Goal: Task Accomplishment & Management: Manage account settings

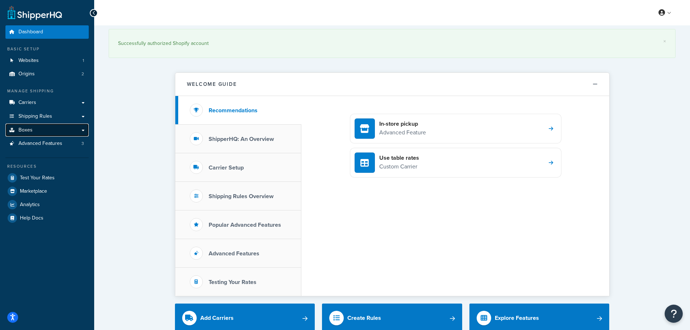
click at [28, 128] on span "Boxes" at bounding box center [25, 130] width 14 height 6
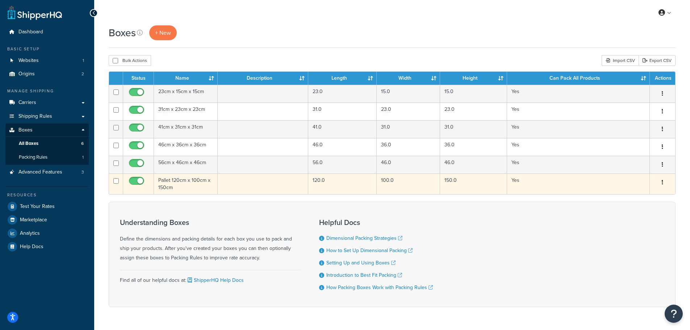
click at [176, 180] on td "Pallet 120cm x 100cm x 150cm" at bounding box center [186, 183] width 64 height 21
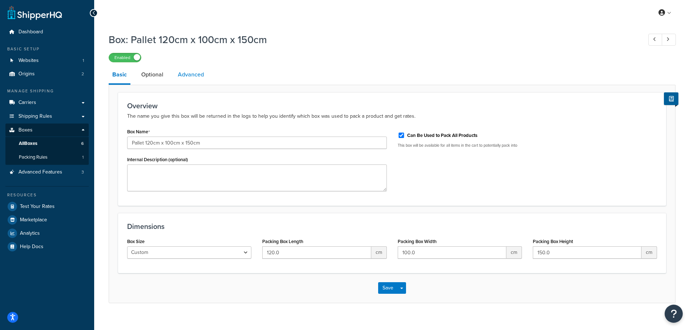
click at [189, 76] on link "Advanced" at bounding box center [190, 74] width 33 height 17
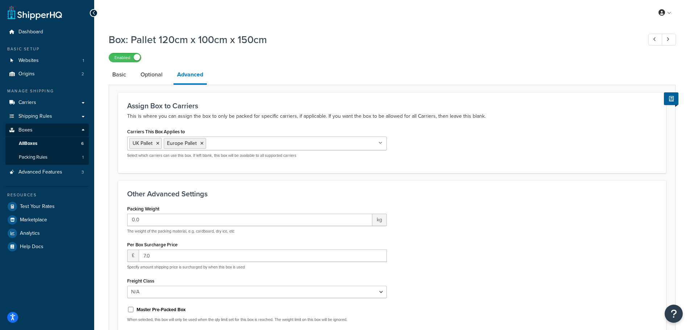
click at [226, 144] on input "Carriers This Box Applies to" at bounding box center [240, 143] width 64 height 8
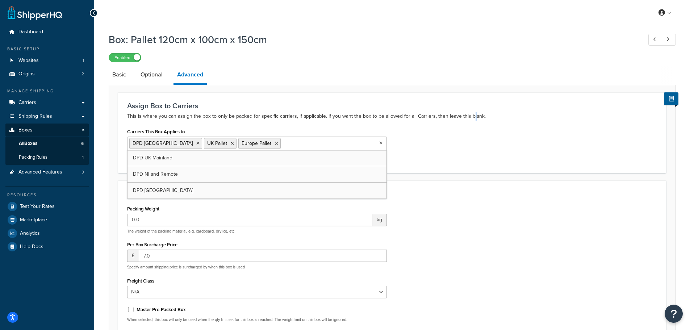
click at [470, 119] on p "This is where you can assign the box to only be packed for specific carriers, i…" at bounding box center [392, 116] width 530 height 9
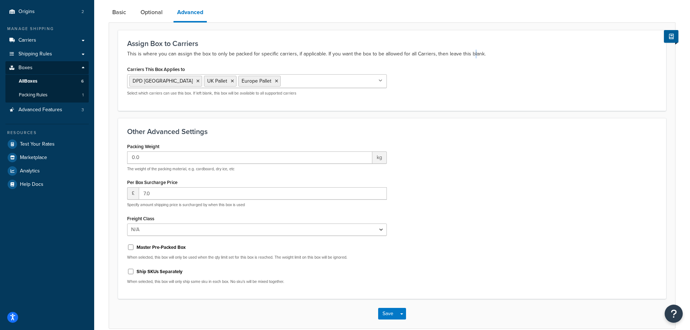
scroll to position [72, 0]
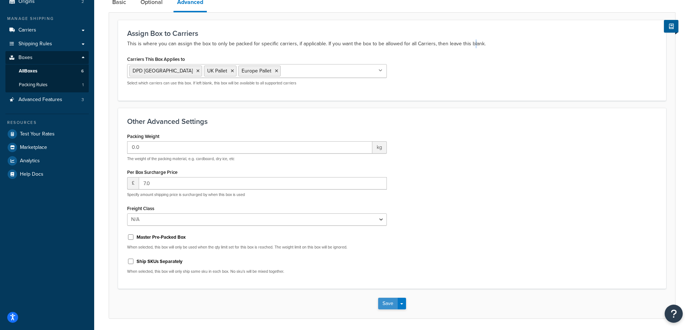
click at [387, 300] on button "Save" at bounding box center [388, 304] width 20 height 12
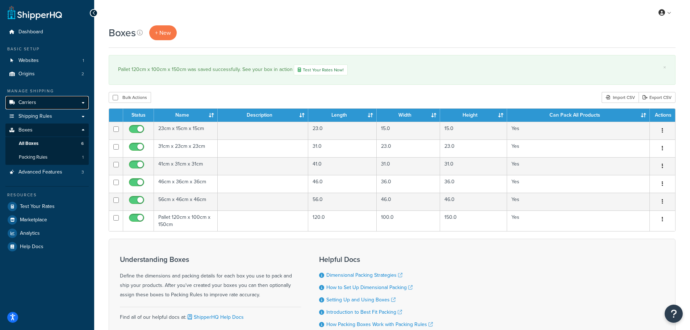
click at [29, 103] on span "Carriers" at bounding box center [27, 103] width 18 height 6
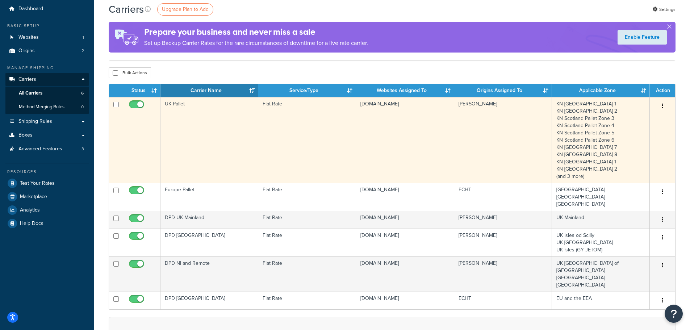
scroll to position [36, 0]
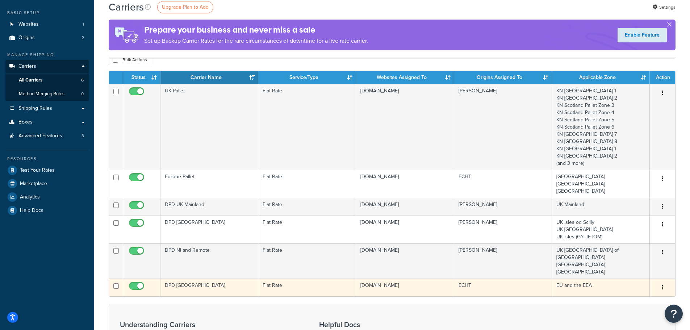
click at [183, 278] on td "DPD [GEOGRAPHIC_DATA]" at bounding box center [209, 287] width 98 height 18
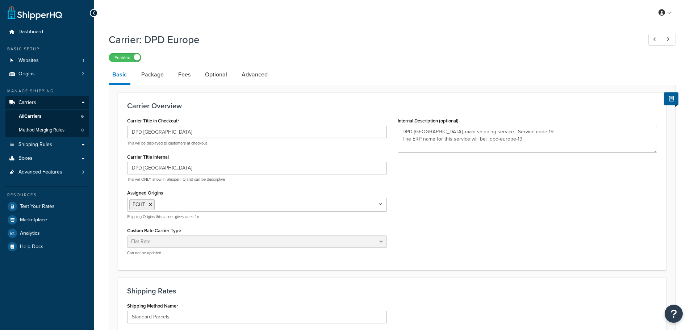
select select "flat"
select select "package"
click at [149, 77] on link "Package" at bounding box center [153, 74] width 30 height 17
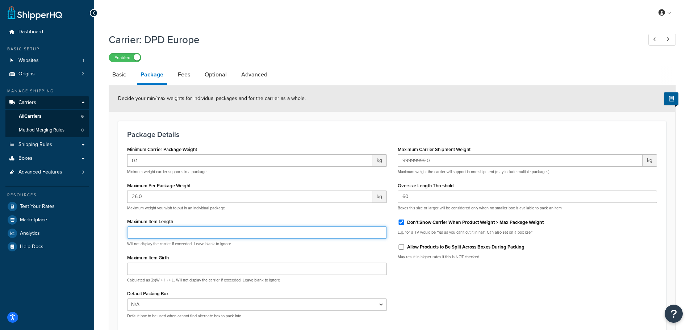
click at [201, 233] on input "Maximum Item Length" at bounding box center [257, 232] width 260 height 12
type input "60"
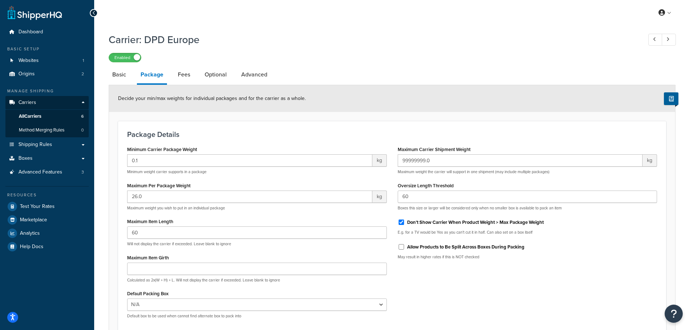
click at [516, 311] on div "Minimum Carrier Package Weight 0.1 kg Minimum weight carrier supports in a pack…" at bounding box center [392, 234] width 540 height 180
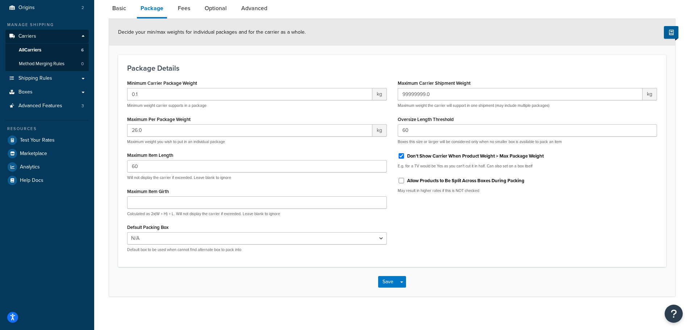
scroll to position [71, 0]
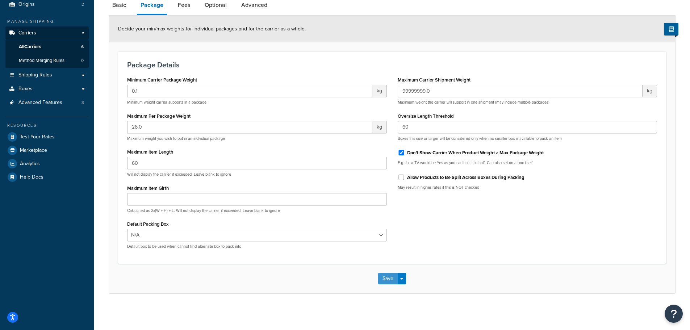
click at [388, 279] on button "Save" at bounding box center [388, 279] width 20 height 12
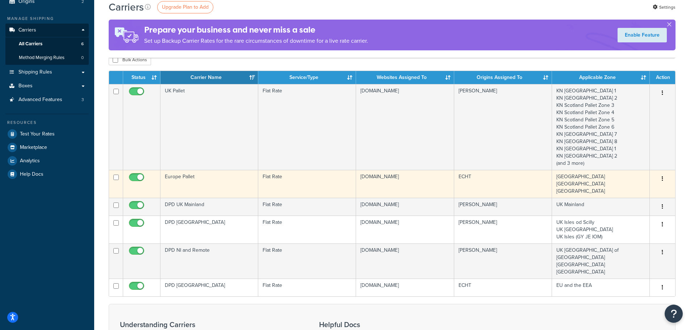
scroll to position [109, 0]
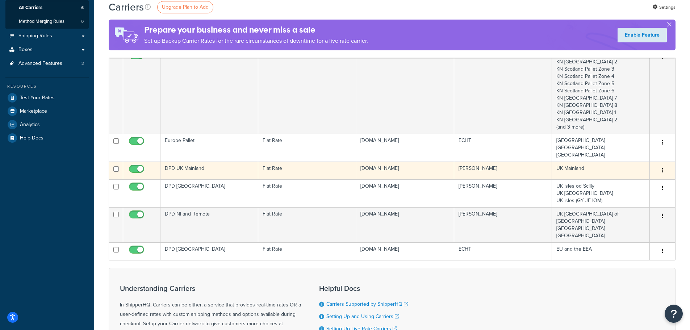
click at [214, 170] on td "DPD UK Mainland" at bounding box center [209, 170] width 98 height 18
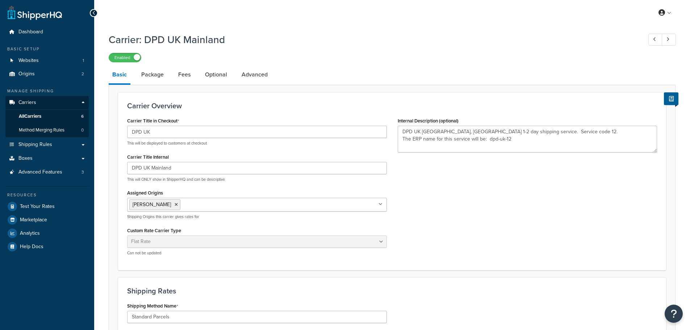
select select "flat"
select select "package"
click at [151, 78] on link "Package" at bounding box center [153, 74] width 30 height 17
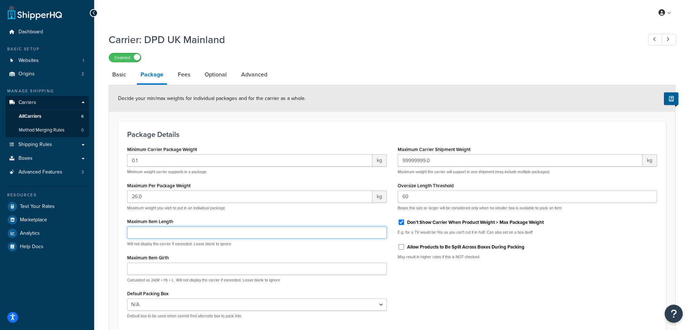
click at [172, 236] on input "Maximum Item Length" at bounding box center [257, 232] width 260 height 12
type input "60"
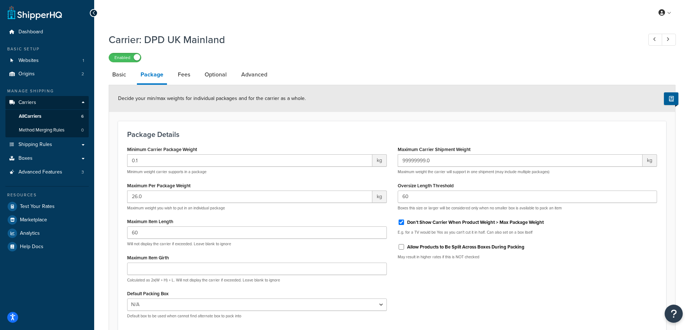
click at [446, 286] on div "Minimum Carrier Package Weight 0.1 kg Minimum weight carrier supports in a pack…" at bounding box center [392, 234] width 540 height 180
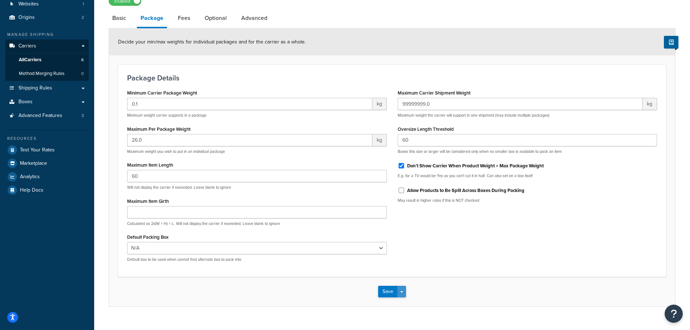
scroll to position [71, 0]
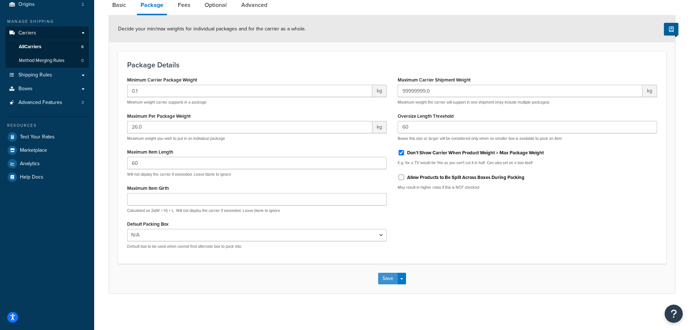
click at [385, 275] on button "Save" at bounding box center [388, 279] width 20 height 12
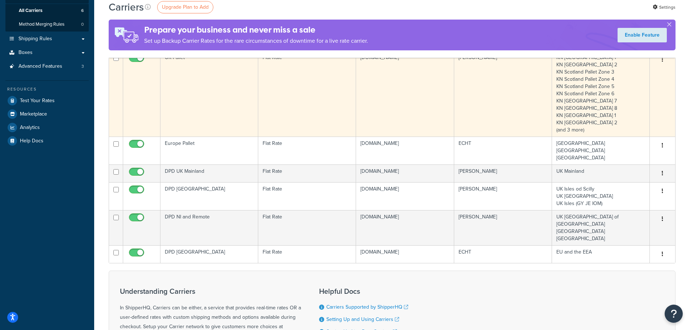
scroll to position [109, 0]
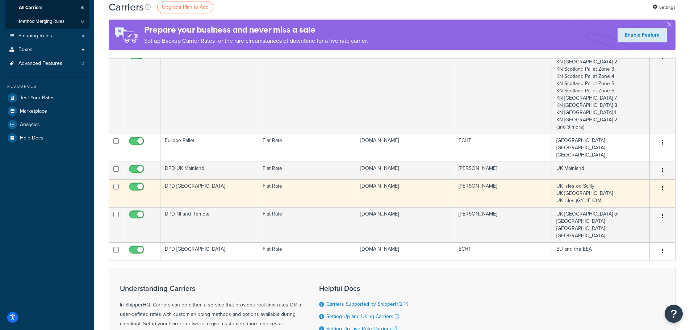
click at [206, 190] on td "DPD [GEOGRAPHIC_DATA]" at bounding box center [209, 193] width 98 height 28
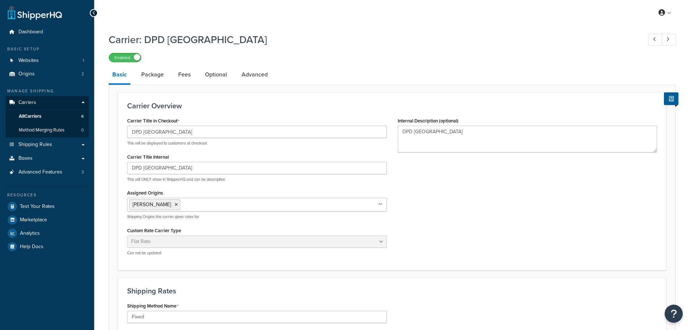
select select "flat"
select select "package"
click at [149, 75] on link "Package" at bounding box center [153, 74] width 30 height 17
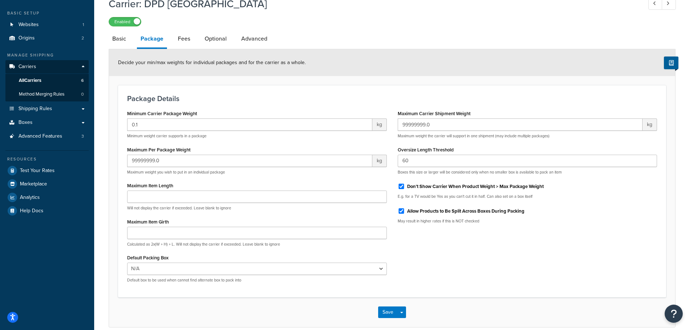
scroll to position [71, 0]
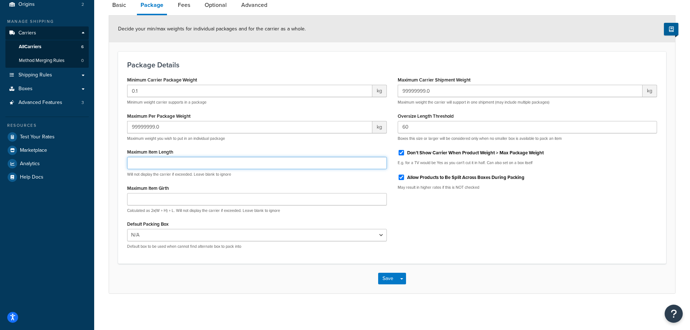
click at [146, 162] on input "Maximum Item Length" at bounding box center [257, 163] width 260 height 12
type input "60"
click at [387, 277] on button "Save" at bounding box center [388, 279] width 20 height 12
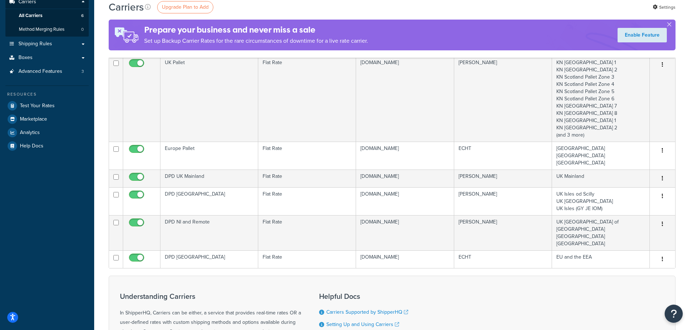
scroll to position [109, 0]
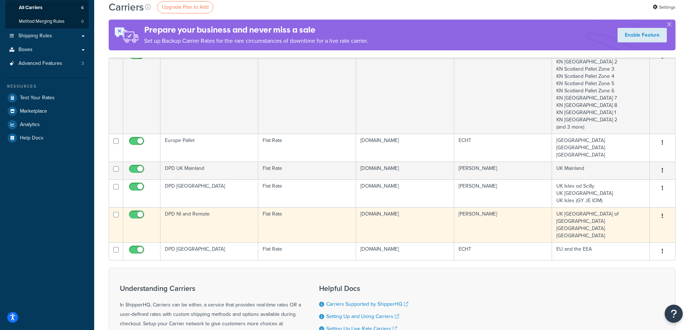
click at [180, 218] on td "DPD NI and Remote" at bounding box center [209, 224] width 98 height 35
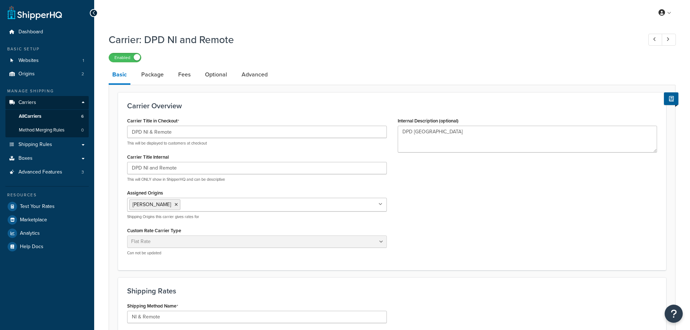
select select "flat"
select select "package"
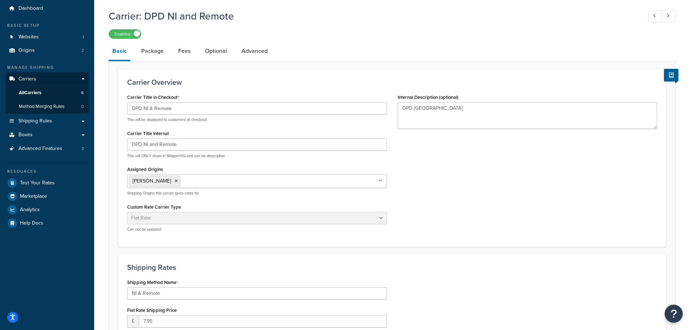
scroll to position [36, 0]
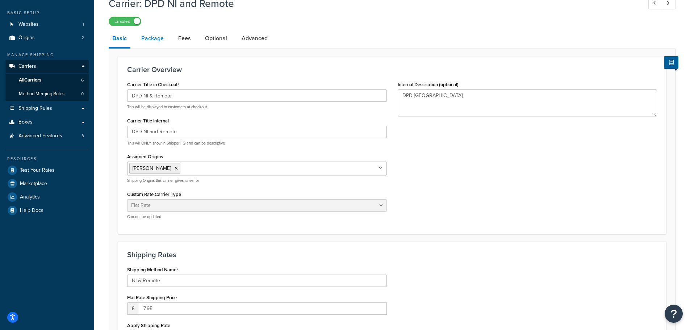
click at [147, 39] on link "Package" at bounding box center [153, 38] width 30 height 17
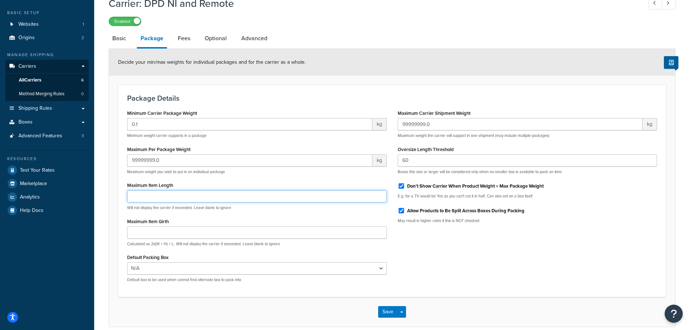
click at [196, 201] on input "Maximum Item Length" at bounding box center [257, 196] width 260 height 12
type input "60"
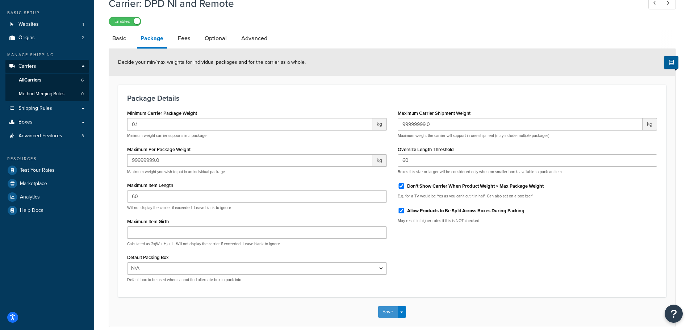
click at [387, 313] on button "Save" at bounding box center [388, 312] width 20 height 12
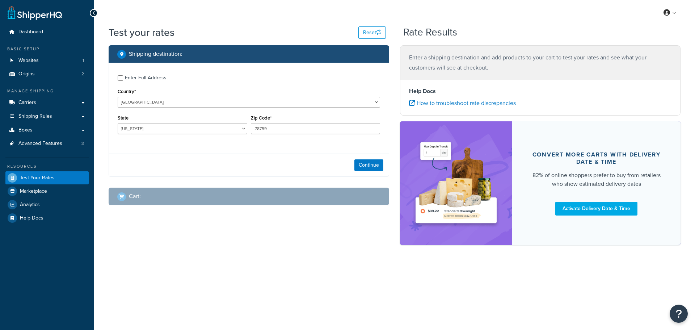
select select "[GEOGRAPHIC_DATA]"
click at [121, 76] on input "Enter Full Address" at bounding box center [120, 77] width 5 height 5
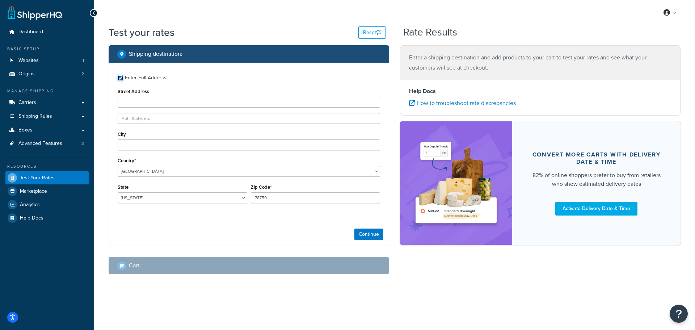
click at [121, 76] on input "Enter Full Address" at bounding box center [120, 77] width 5 height 5
checkbox input "false"
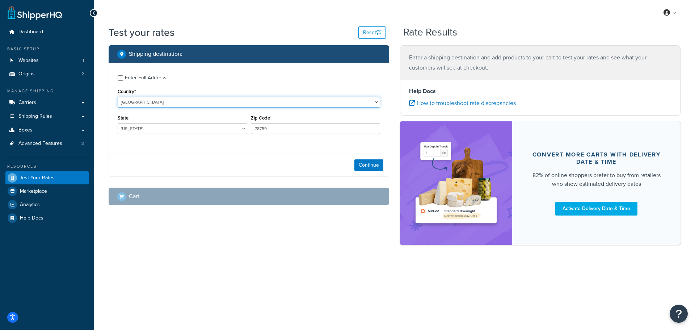
click at [149, 101] on select "United States United Kingdom Afghanistan Åland Islands Albania Algeria American…" at bounding box center [249, 102] width 262 height 11
select select "NL"
click at [118, 97] on select "United States United Kingdom Afghanistan Åland Islands Albania Algeria American…" at bounding box center [249, 102] width 262 height 11
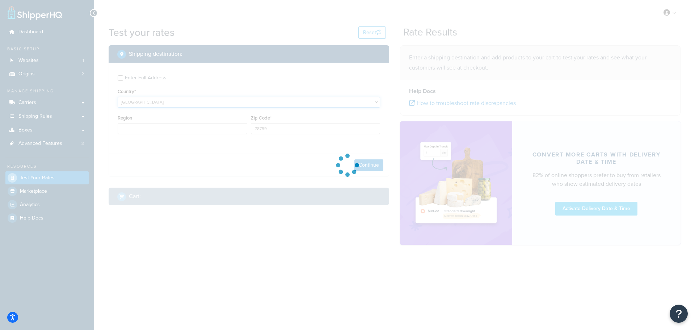
type input "TX"
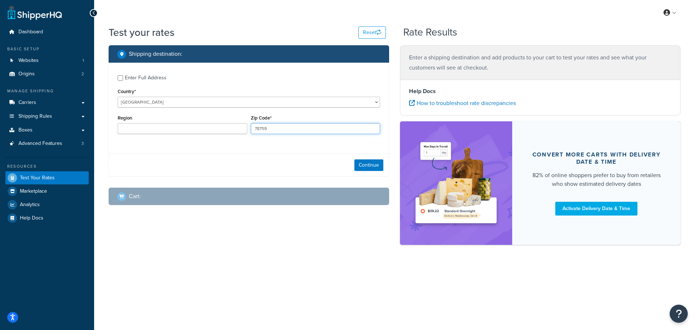
click at [277, 129] on input "78759" at bounding box center [316, 128] width 130 height 11
type input "6101 XJ"
click at [358, 163] on button "Continue" at bounding box center [368, 165] width 29 height 12
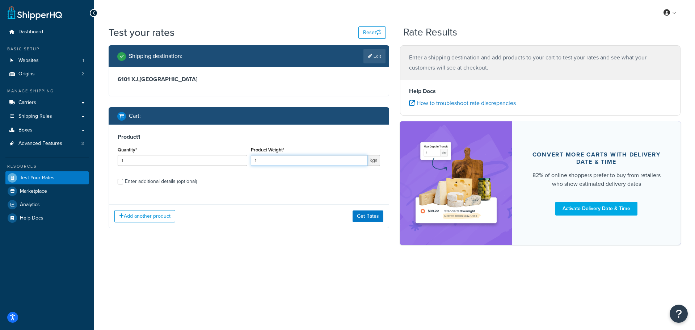
click at [282, 162] on input "1" at bounding box center [309, 160] width 117 height 11
type input "1000"
click at [274, 181] on label "Enter additional details (optional)" at bounding box center [252, 181] width 255 height 12
click at [123, 181] on input "Enter additional details (optional)" at bounding box center [120, 181] width 5 height 5
checkbox input "true"
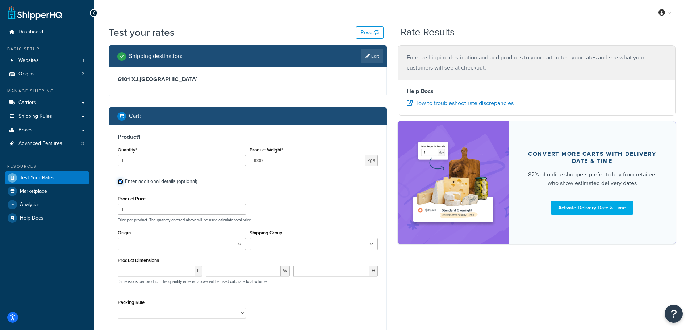
scroll to position [36, 0]
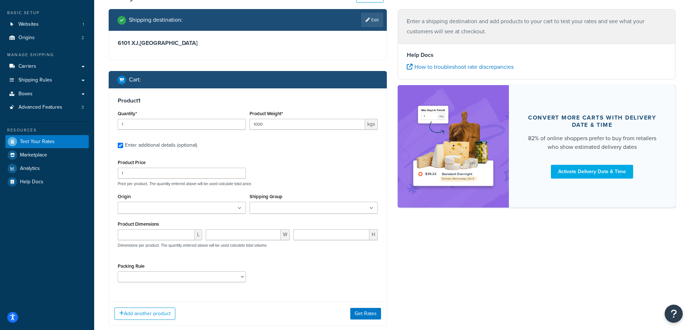
click at [154, 243] on p "Dimensions per product. The quantity entered above will be used calculate total…" at bounding box center [192, 245] width 152 height 5
click at [152, 237] on input "number" at bounding box center [156, 234] width 77 height 11
type input "120"
click at [216, 233] on input "number" at bounding box center [243, 234] width 75 height 11
type input "100"
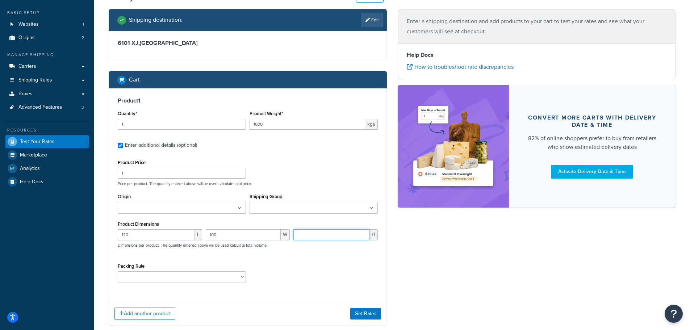
click at [313, 231] on input "number" at bounding box center [331, 234] width 76 height 11
type input "80"
click at [173, 212] on input "Origin" at bounding box center [152, 208] width 64 height 8
click at [303, 173] on div "Product Price 1 Price per product. The quantity entered above will be used calc…" at bounding box center [248, 171] width 264 height 29
click at [366, 319] on button "Get Rates" at bounding box center [365, 315] width 31 height 12
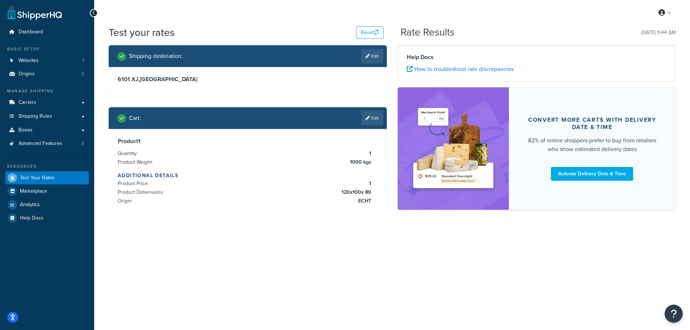
scroll to position [0, 0]
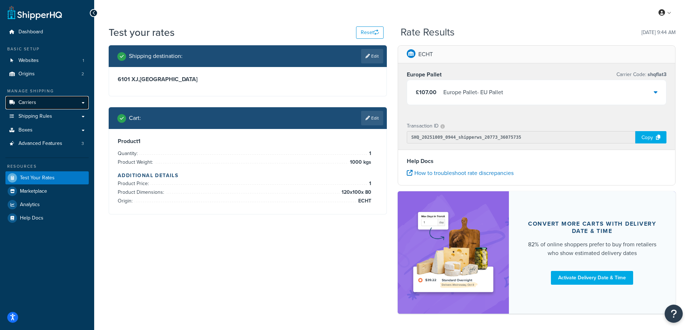
click at [28, 102] on span "Carriers" at bounding box center [27, 103] width 18 height 6
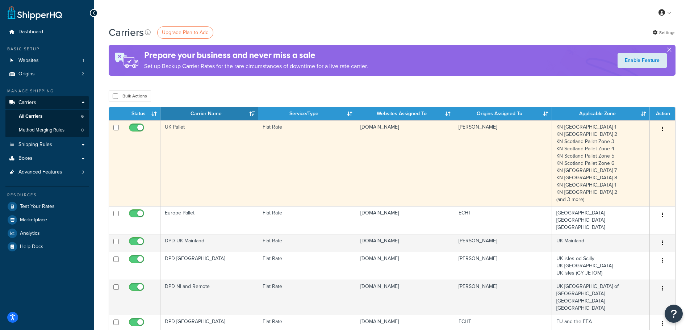
click at [185, 147] on td "UK Pallet" at bounding box center [209, 163] width 98 height 86
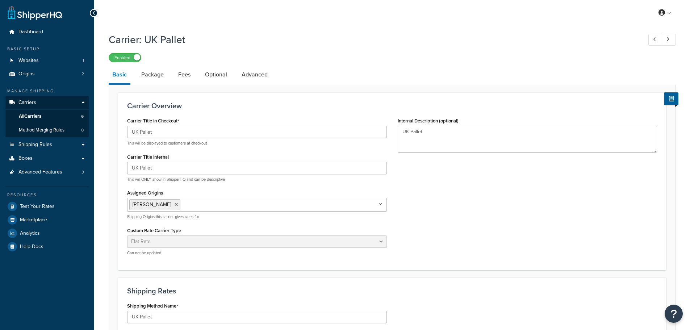
select select "flat"
select select "package"
click at [153, 74] on link "Package" at bounding box center [153, 74] width 30 height 17
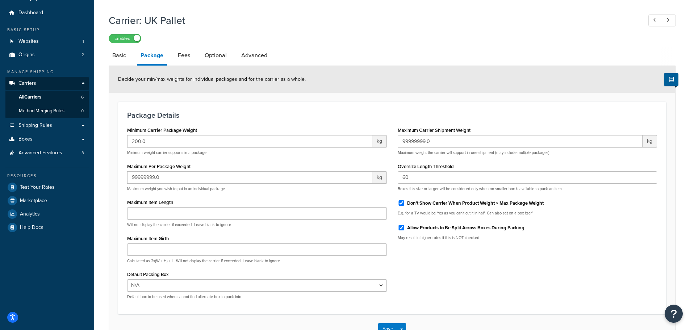
scroll to position [36, 0]
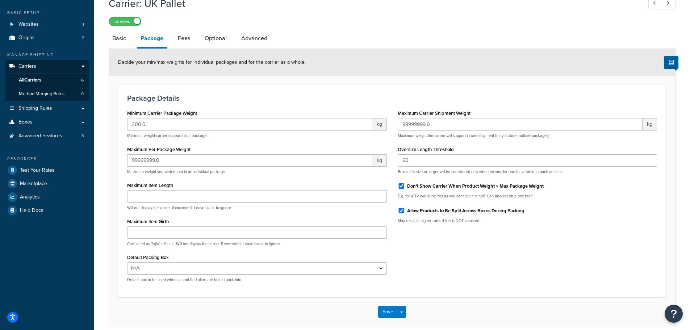
click at [215, 94] on div "Package Details Minimum Carrier Package Weight 200.0 kg Minimum weight carrier …" at bounding box center [392, 191] width 548 height 212
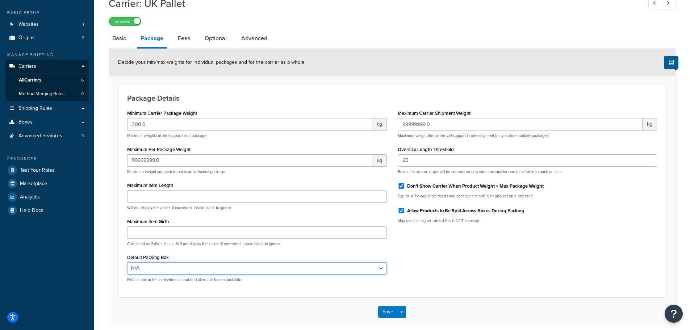
click at [201, 269] on select "N/A" at bounding box center [257, 268] width 260 height 12
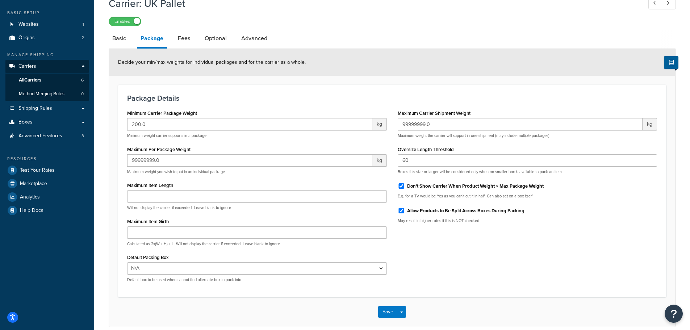
click at [207, 254] on div "Default Packing Box N/A Default box to be used when cannot find alternate box t…" at bounding box center [257, 267] width 260 height 30
click at [149, 120] on input "200.0" at bounding box center [249, 124] width 245 height 12
click at [385, 313] on button "Save" at bounding box center [388, 312] width 20 height 12
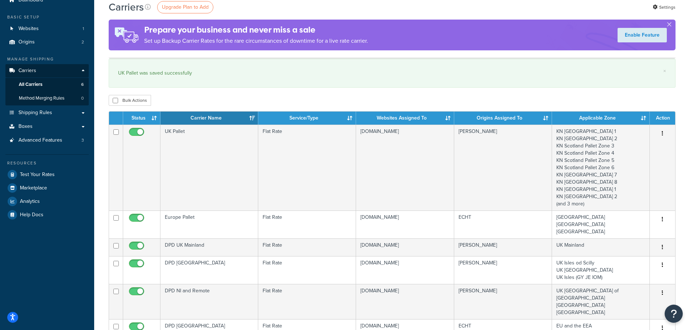
scroll to position [72, 0]
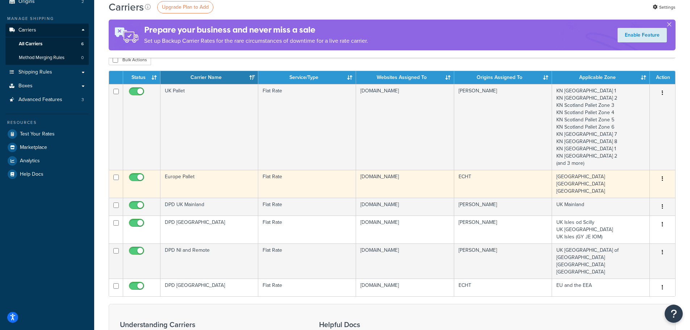
click at [211, 182] on td "Europe Pallet" at bounding box center [209, 184] width 98 height 28
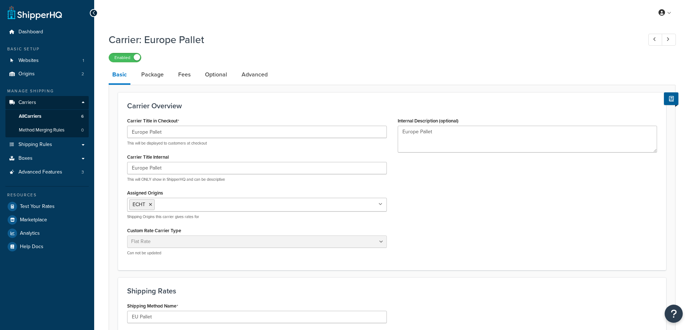
select select "flat"
select select "package"
click at [160, 75] on link "Package" at bounding box center [153, 74] width 30 height 17
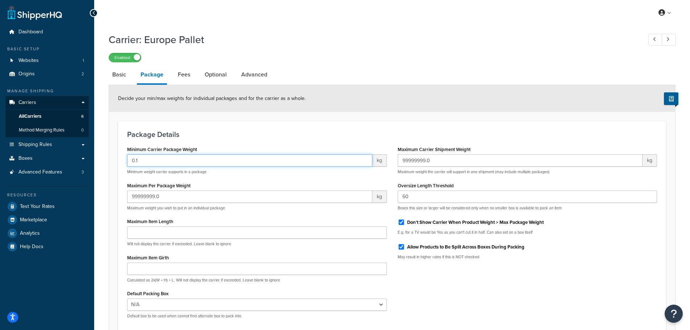
drag, startPoint x: 139, startPoint y: 162, endPoint x: 116, endPoint y: 164, distance: 22.9
click at [117, 164] on form "Decide your min/max weights for individual packages and for the carrier as a wh…" at bounding box center [392, 224] width 566 height 278
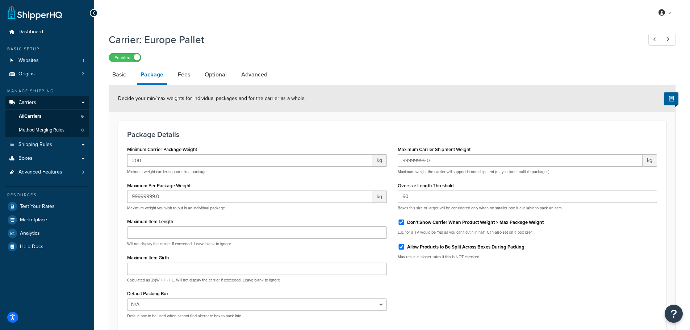
click at [119, 154] on div "Package Details Minimum Carrier Package Weight 200 kg Minimum weight carrier su…" at bounding box center [392, 227] width 548 height 212
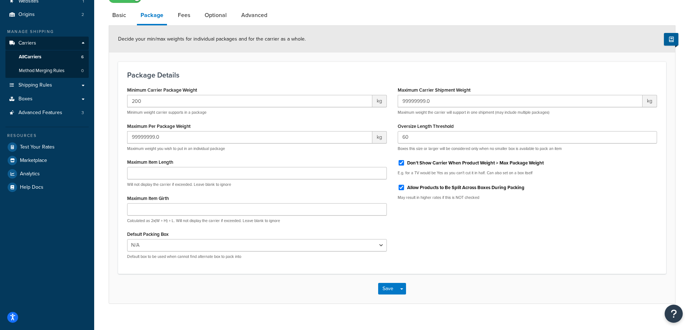
scroll to position [71, 0]
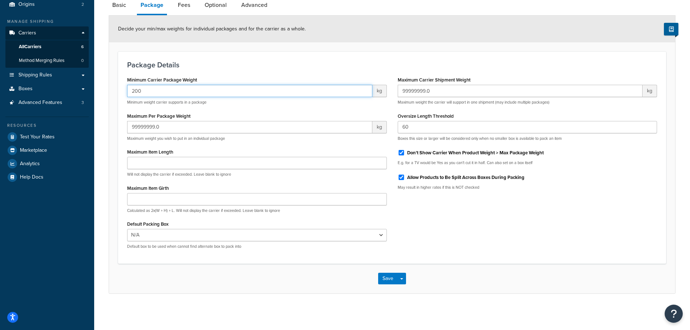
drag, startPoint x: 142, startPoint y: 90, endPoint x: 126, endPoint y: 93, distance: 15.8
click at [126, 93] on div "Minimum Carrier Package Weight 200 kg Minimum weight carrier supports in a pack…" at bounding box center [257, 165] width 270 height 180
type input "1"
type input "200"
click at [387, 275] on button "Save" at bounding box center [388, 279] width 20 height 12
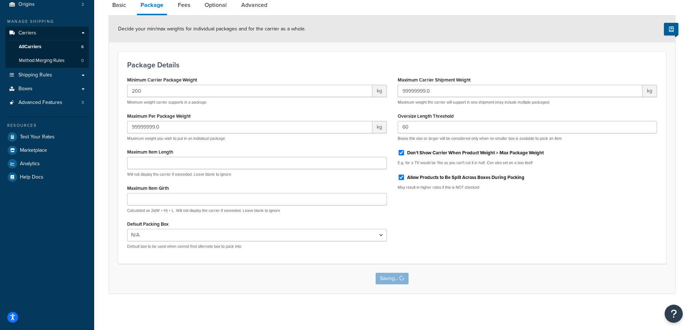
scroll to position [0, 0]
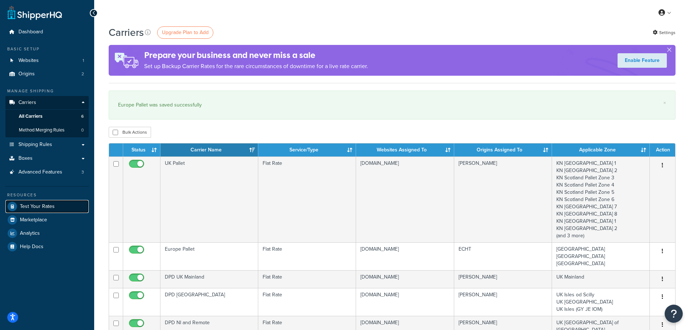
click at [34, 202] on link "Test Your Rates" at bounding box center [46, 206] width 83 height 13
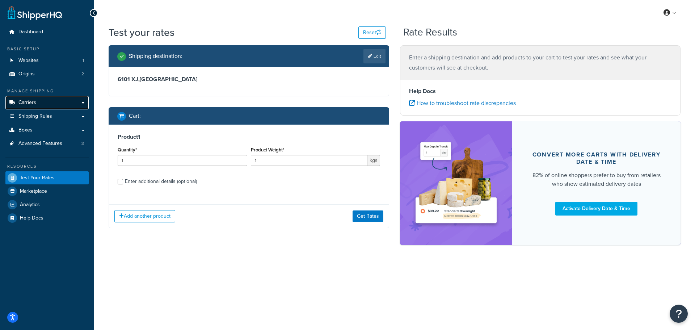
click at [29, 100] on span "Carriers" at bounding box center [27, 103] width 18 height 6
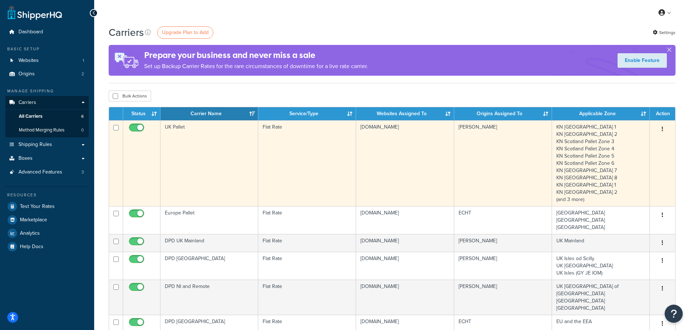
click at [204, 144] on td "UK Pallet" at bounding box center [209, 163] width 98 height 86
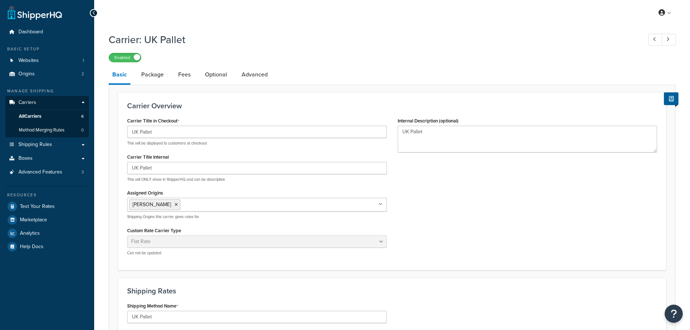
select select "flat"
select select "package"
click at [157, 76] on link "Package" at bounding box center [153, 74] width 30 height 17
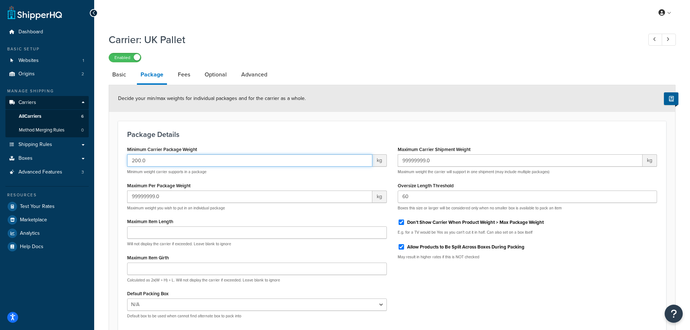
drag, startPoint x: 133, startPoint y: 165, endPoint x: 118, endPoint y: 165, distance: 14.5
click at [118, 165] on div "Package Details Minimum Carrier Package Weight 200.0 kg Minimum weight carrier …" at bounding box center [392, 227] width 548 height 212
click at [153, 164] on input "200.0" at bounding box center [249, 160] width 245 height 12
drag, startPoint x: 144, startPoint y: 161, endPoint x: 125, endPoint y: 167, distance: 19.9
click at [125, 167] on div "Minimum Carrier Package Weight 200.0 kg Minimum weight carrier supports in a pa…" at bounding box center [257, 234] width 270 height 180
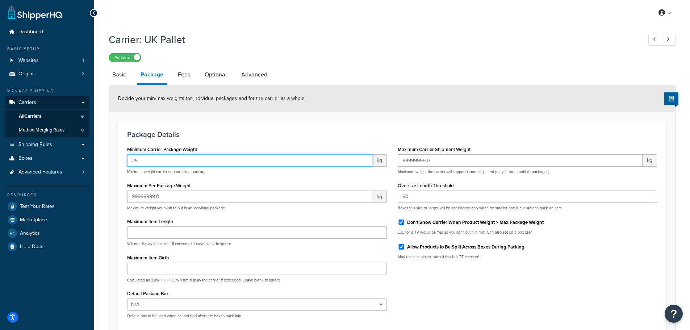
type input "25"
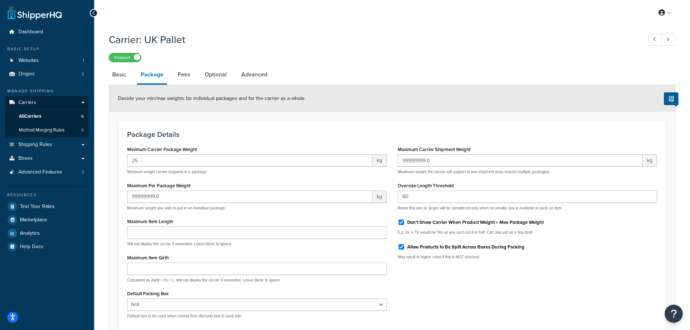
click at [123, 168] on div "Minimum Carrier Package Weight 25 kg Minimum weight carrier supports in a packa…" at bounding box center [257, 234] width 270 height 180
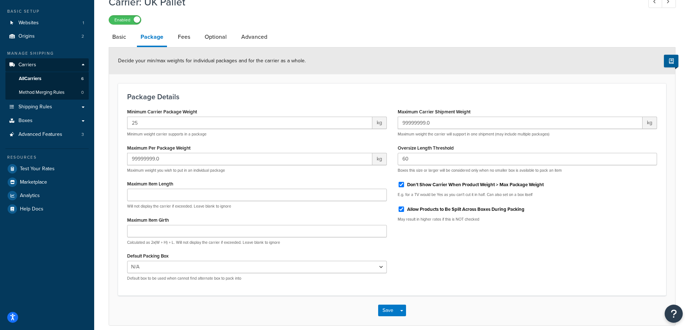
scroll to position [71, 0]
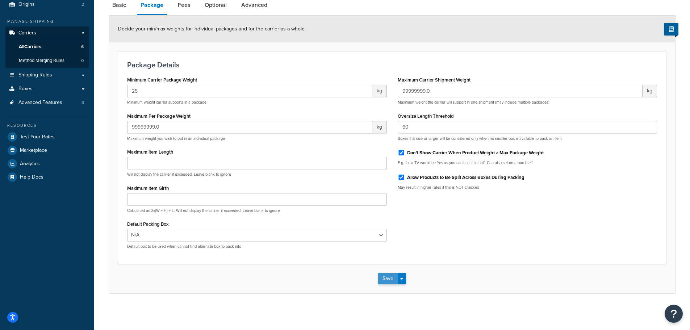
click at [387, 279] on button "Save" at bounding box center [388, 279] width 20 height 12
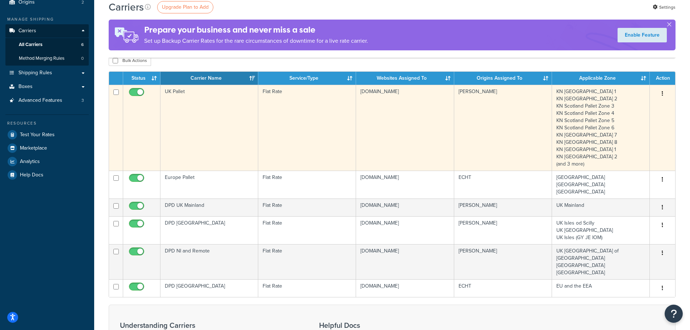
scroll to position [72, 0]
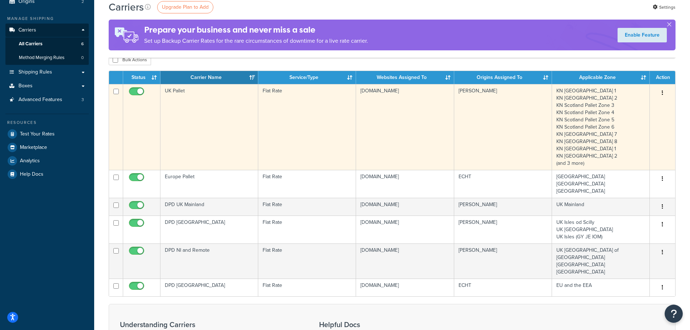
click at [190, 127] on td "UK Pallet" at bounding box center [209, 127] width 98 height 86
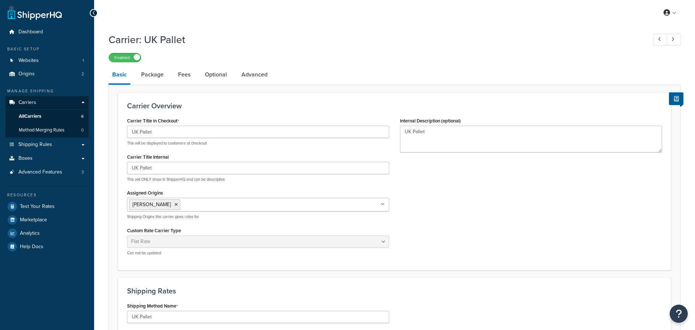
select select "flat"
select select "package"
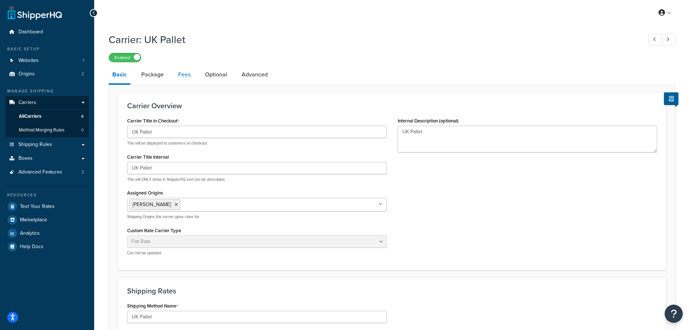
click at [184, 75] on link "Fees" at bounding box center [184, 74] width 20 height 17
select select "AFTER"
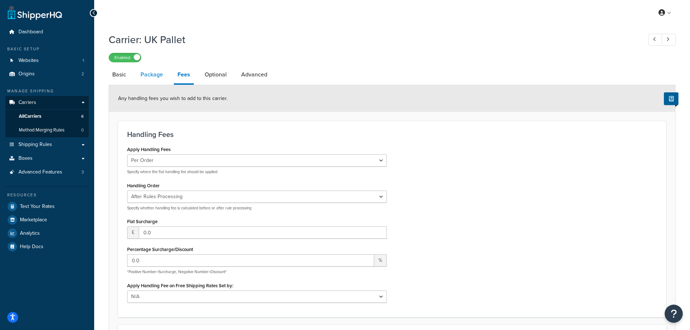
click at [147, 73] on link "Package" at bounding box center [152, 74] width 30 height 17
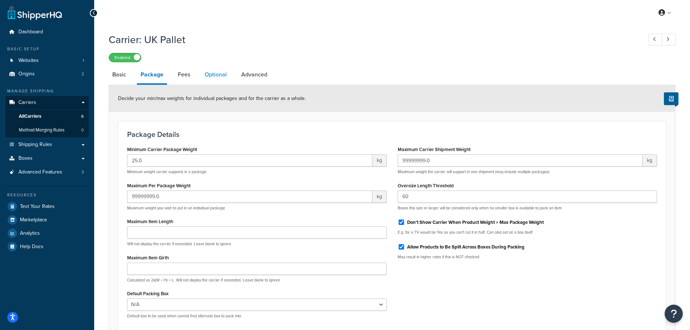
click at [212, 69] on link "Optional" at bounding box center [215, 74] width 29 height 17
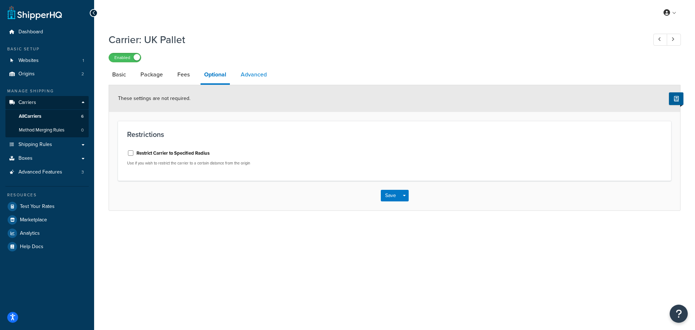
click at [253, 74] on link "Advanced" at bounding box center [253, 74] width 33 height 17
select select "false"
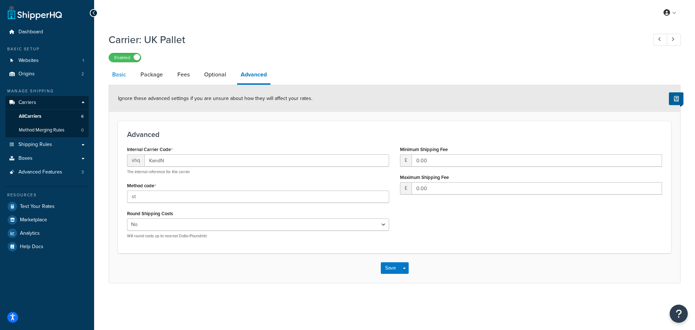
click at [112, 73] on link "Basic" at bounding box center [119, 74] width 21 height 17
select select "flat"
select select "package"
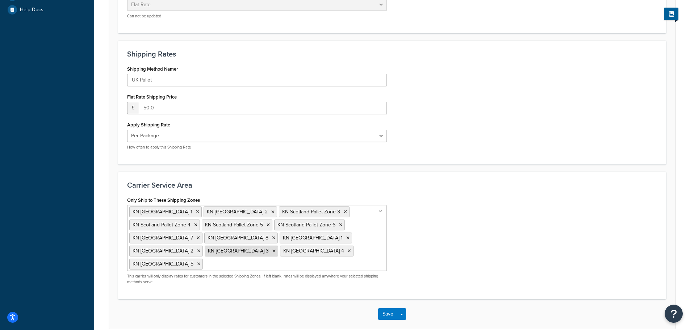
scroll to position [273, 0]
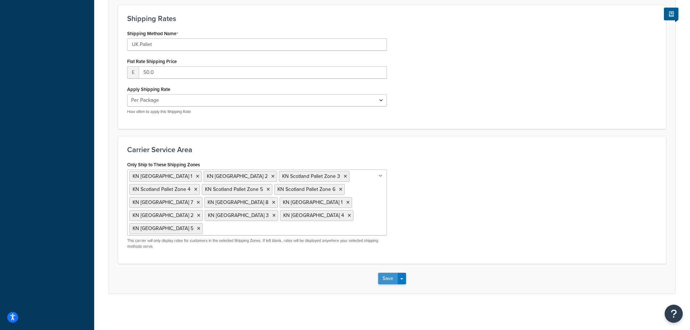
click at [385, 279] on button "Save" at bounding box center [388, 279] width 20 height 12
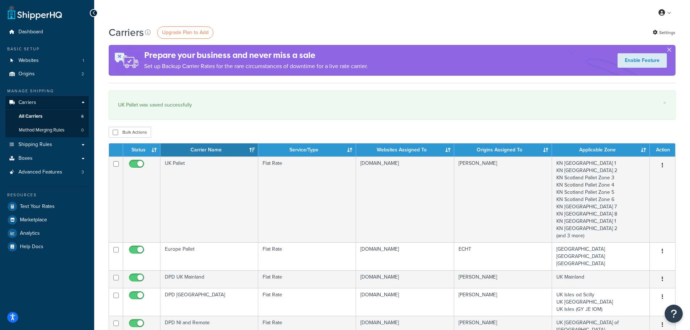
click at [670, 50] on button "button" at bounding box center [669, 51] width 2 height 2
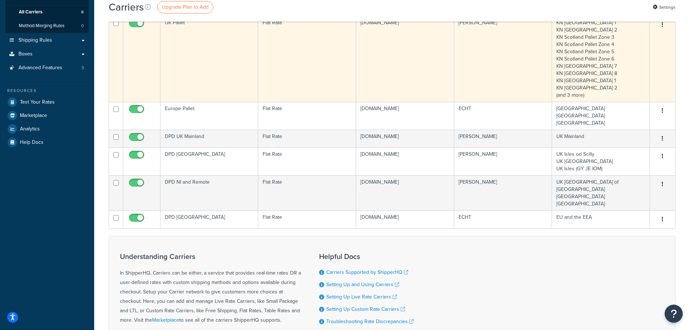
scroll to position [109, 0]
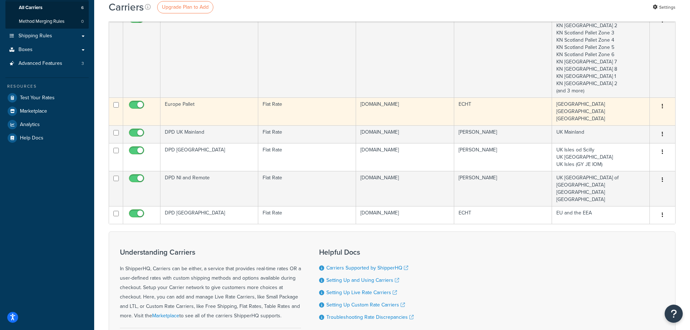
click at [199, 109] on td "Europe Pallet" at bounding box center [209, 111] width 98 height 28
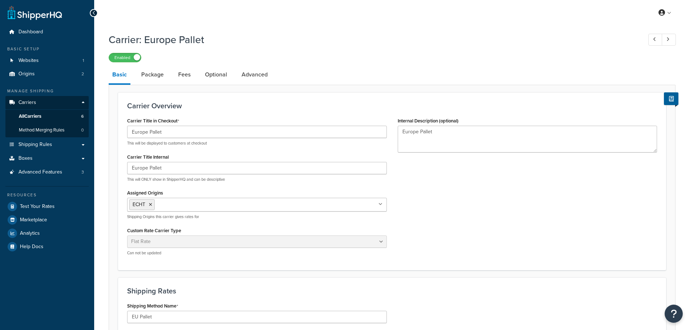
select select "flat"
select select "package"
click at [153, 77] on link "Package" at bounding box center [153, 74] width 30 height 17
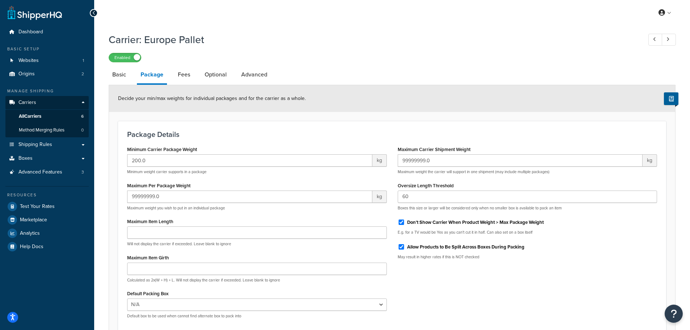
click at [203, 135] on h3 "Package Details" at bounding box center [392, 134] width 530 height 8
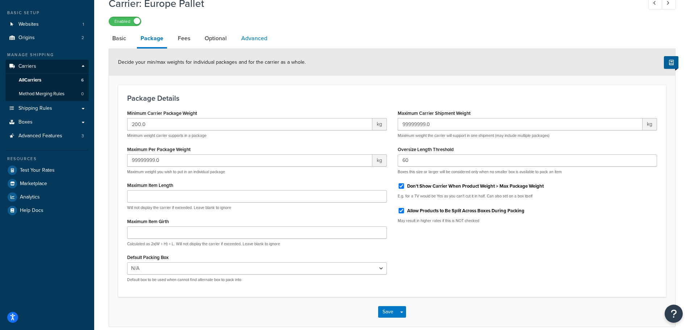
click at [255, 41] on link "Advanced" at bounding box center [253, 38] width 33 height 17
select select "false"
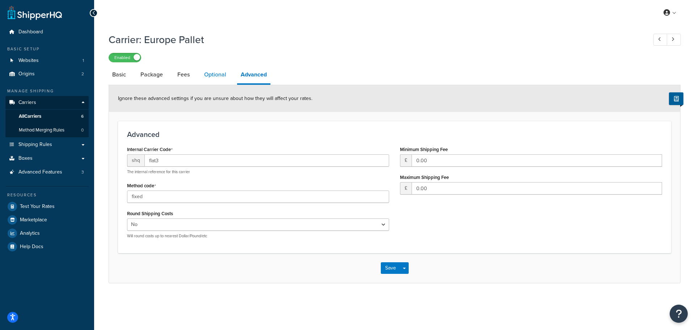
click at [214, 72] on link "Optional" at bounding box center [215, 74] width 29 height 17
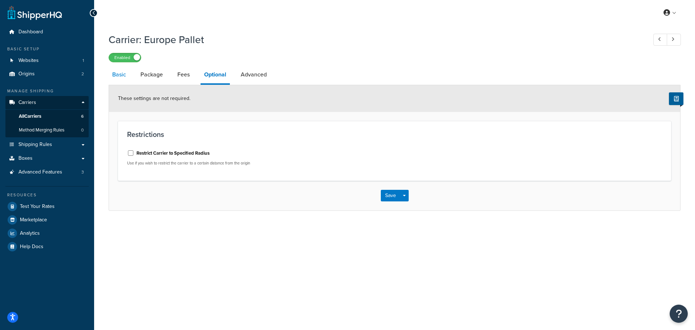
click at [115, 74] on link "Basic" at bounding box center [119, 74] width 21 height 17
select select "flat"
select select "package"
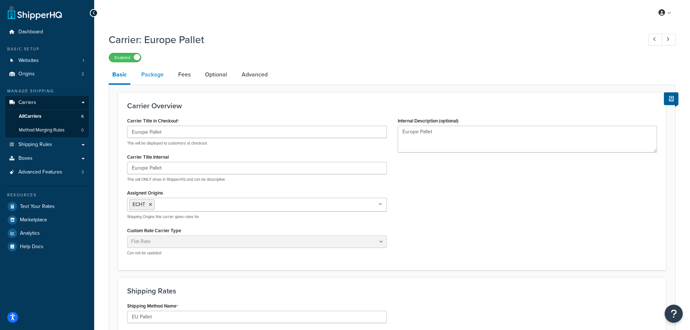
click at [151, 77] on link "Package" at bounding box center [153, 74] width 30 height 17
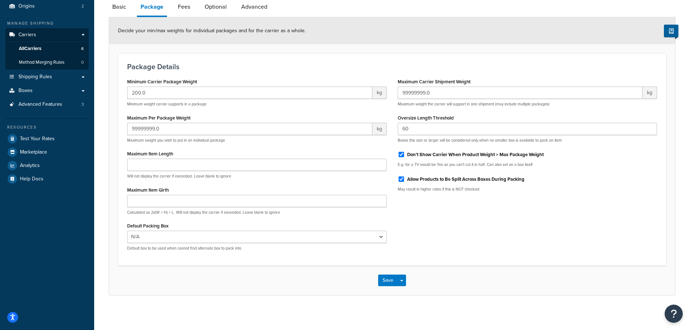
scroll to position [71, 0]
